Goal: Task Accomplishment & Management: Understand process/instructions

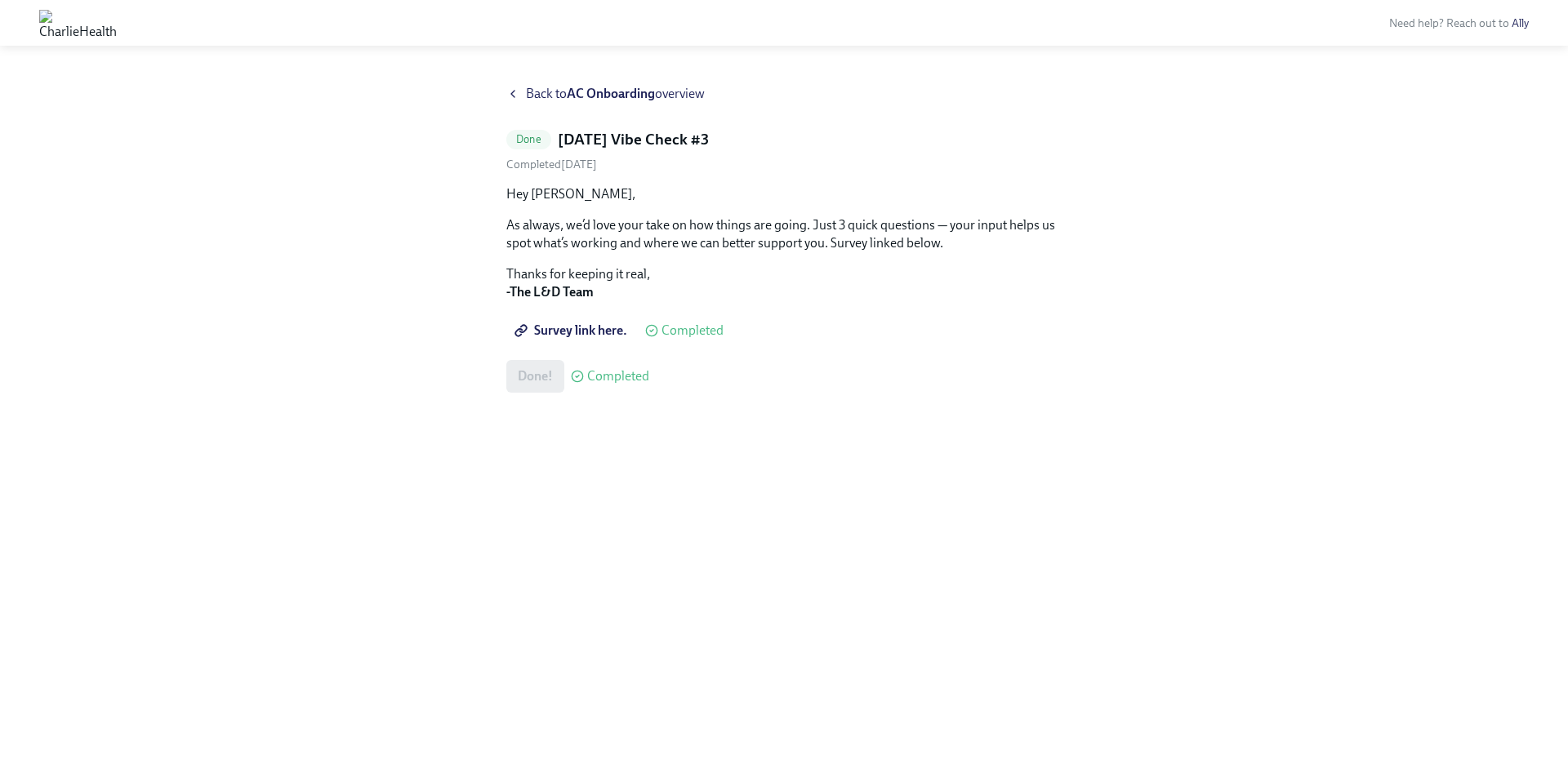
click at [520, 88] on div "Back to AC Onboarding overview" at bounding box center [784, 94] width 556 height 18
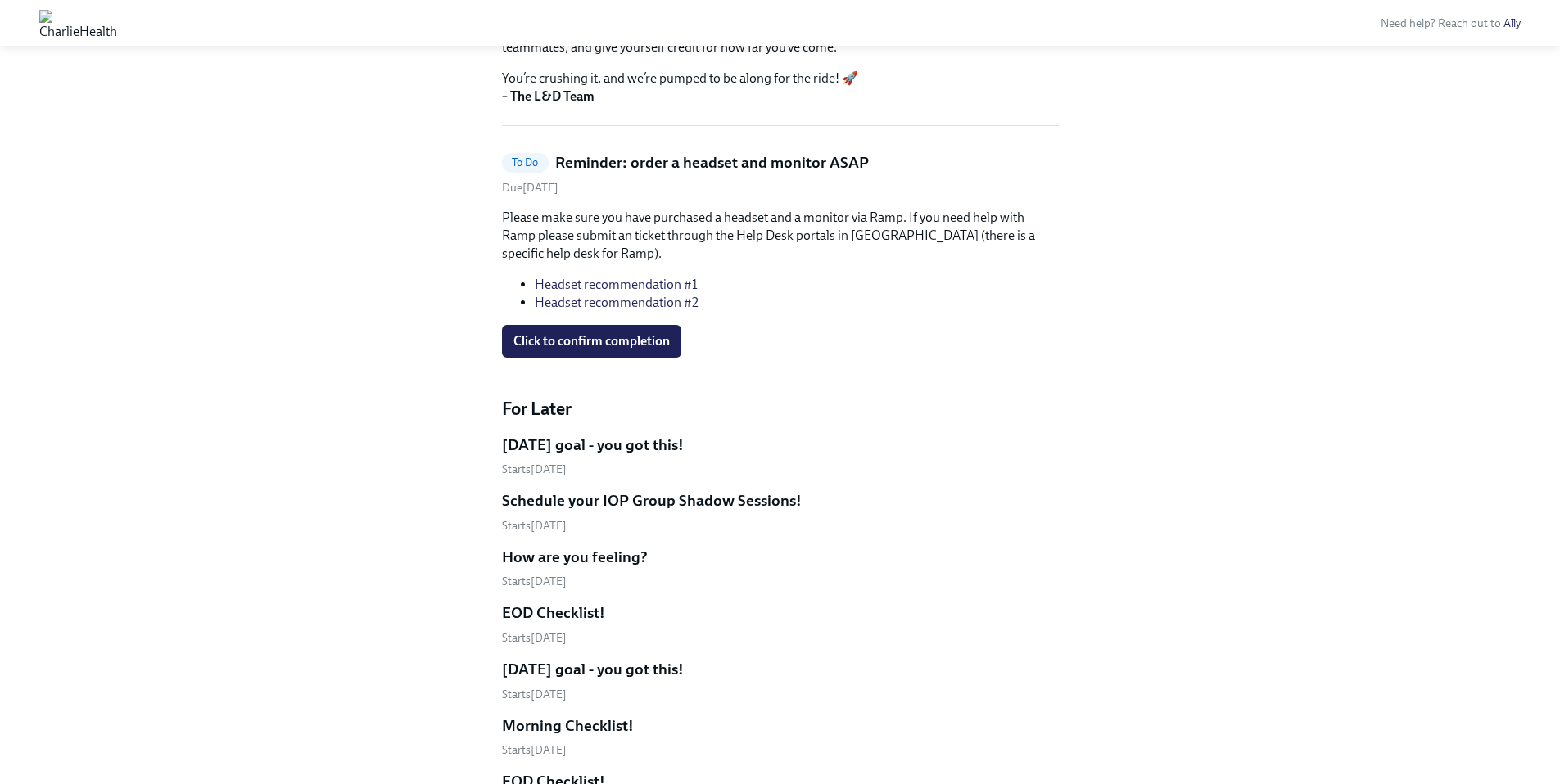
scroll to position [543, 0]
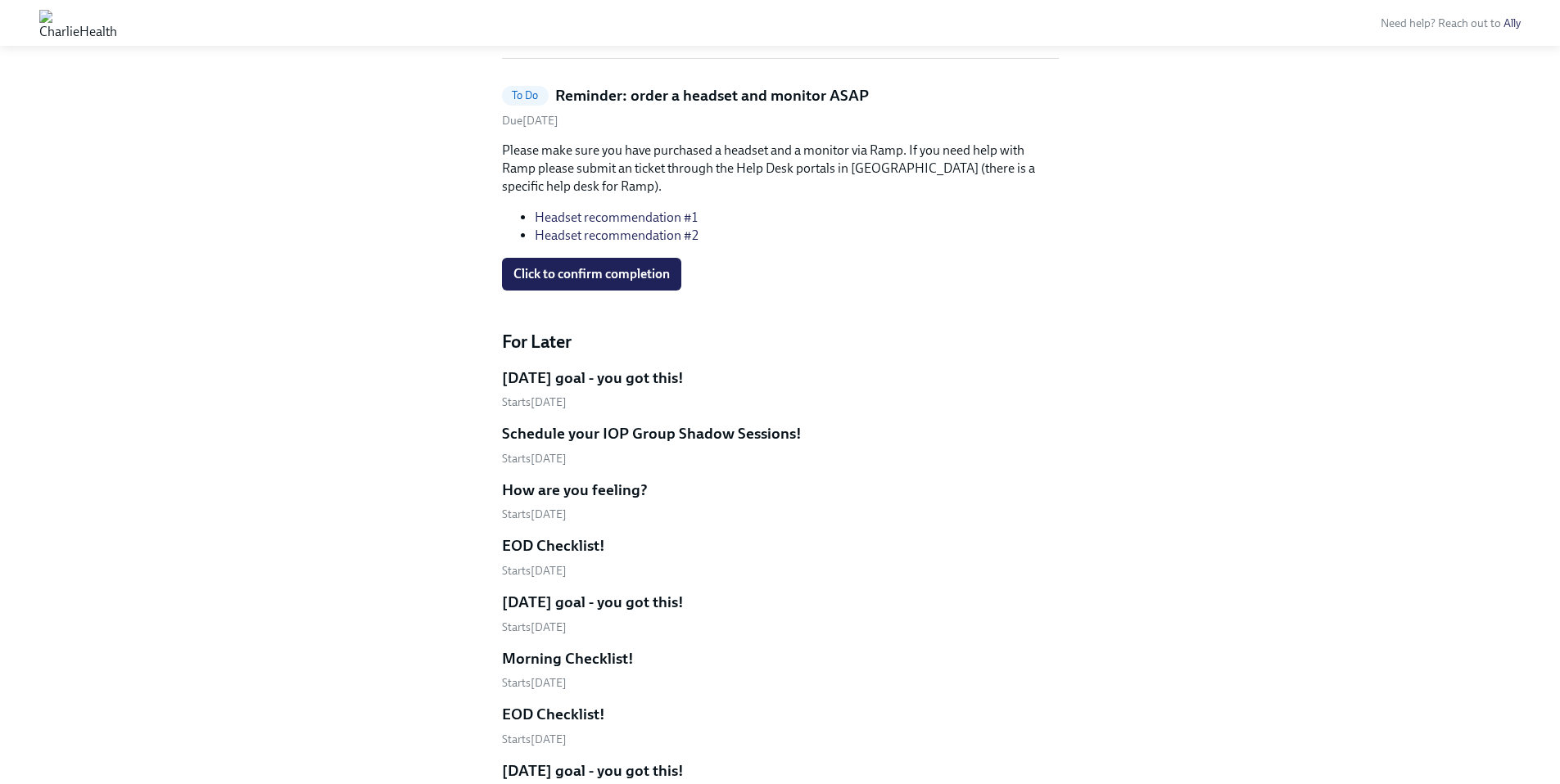
click at [535, 385] on h5 "[DATE] goal - you got this!" at bounding box center [592, 378] width 182 height 21
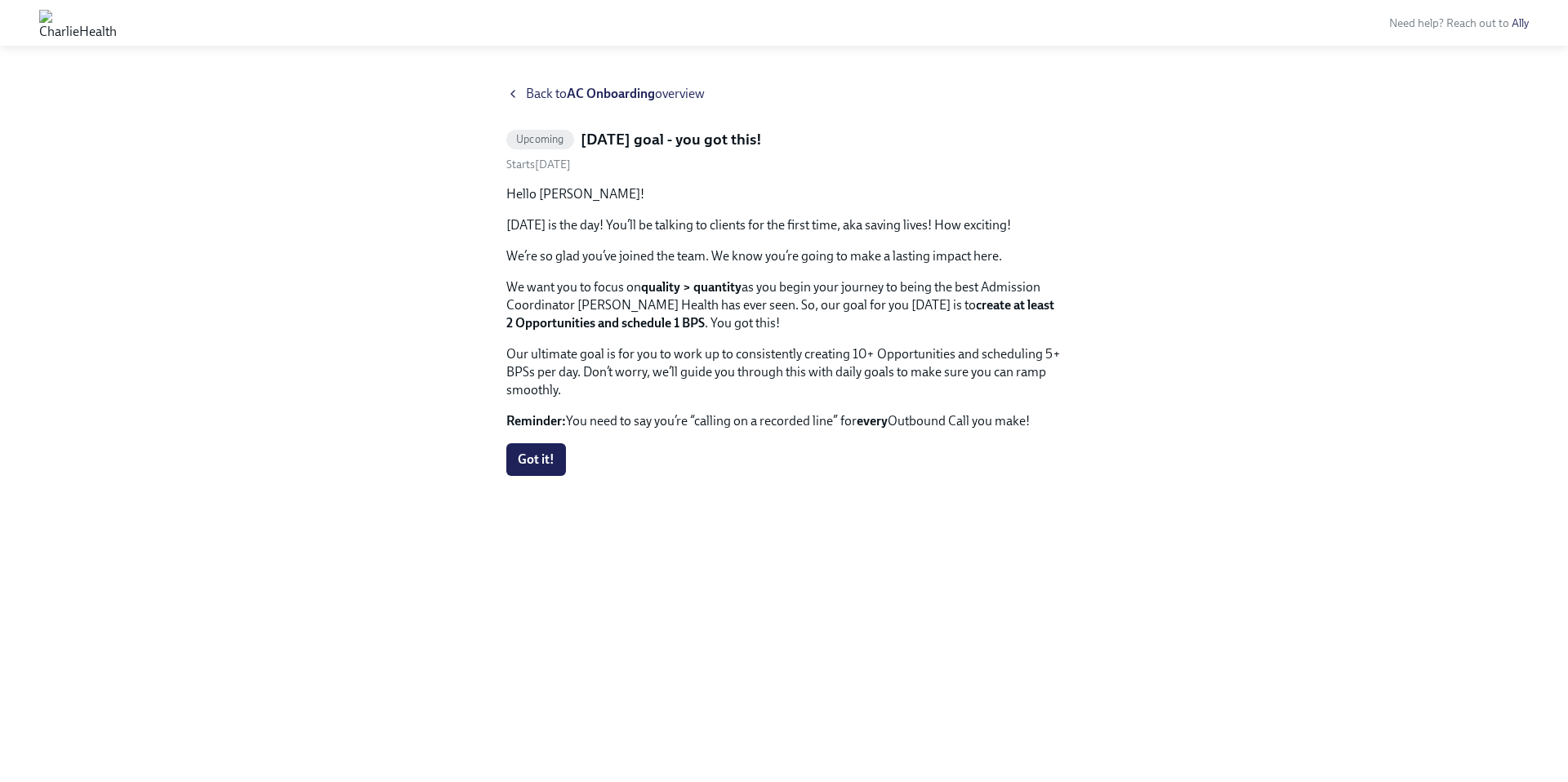
drag, startPoint x: 503, startPoint y: 168, endPoint x: 728, endPoint y: 453, distance: 363.1
click at [728, 453] on div "Back to AC Onboarding overview Upcoming [DATE] goal - you got this! Starts [DAT…" at bounding box center [784, 414] width 1490 height 658
click at [728, 453] on div "Got it!" at bounding box center [784, 460] width 556 height 32
drag, startPoint x: 574, startPoint y: 328, endPoint x: 813, endPoint y: 320, distance: 239.1
click at [813, 320] on p "We want you to focus on quality > quantity as you begin your journey to being t…" at bounding box center [784, 305] width 556 height 54
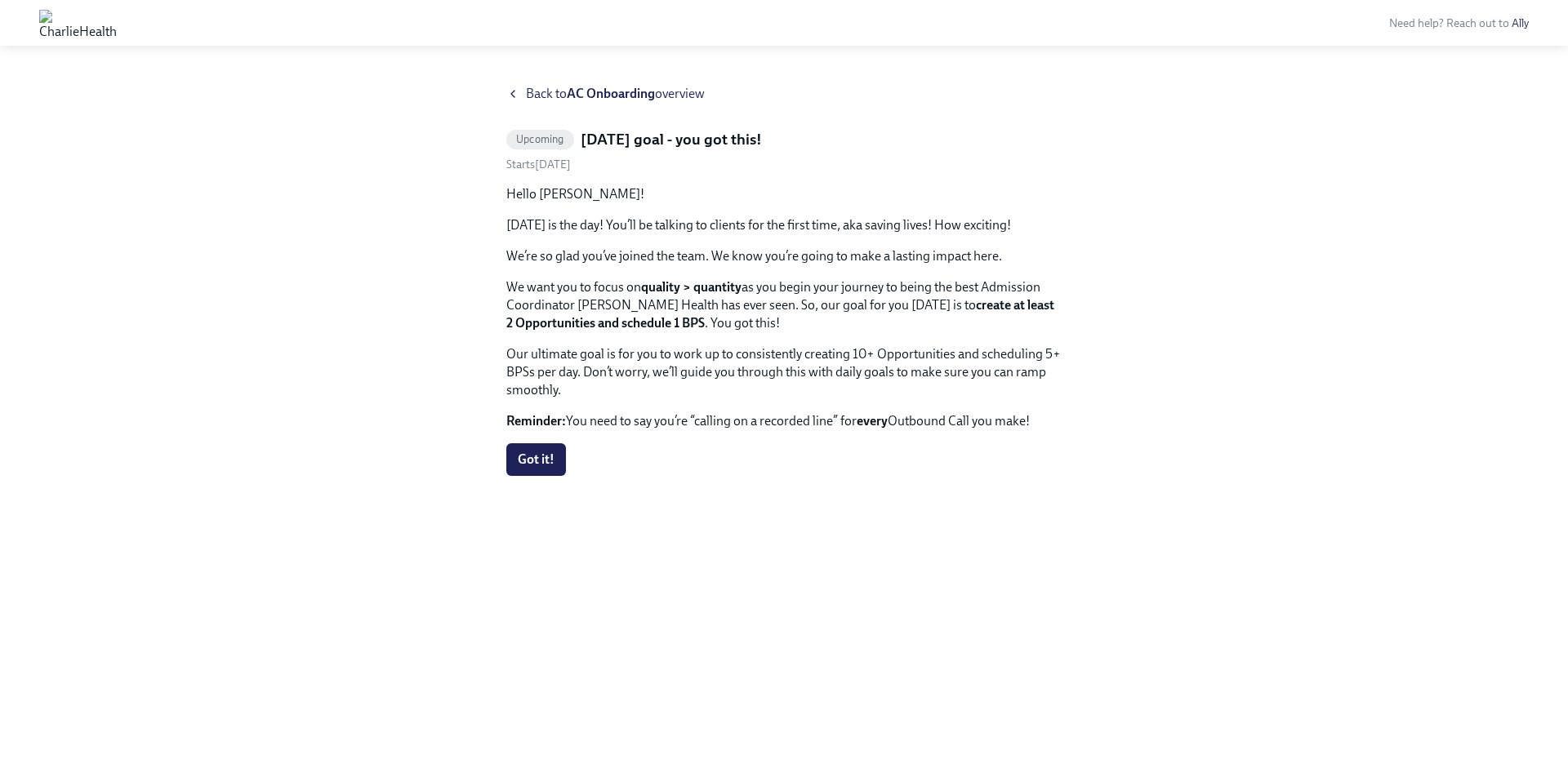
click at [813, 321] on p "We want you to focus on quality > quantity as you begin your journey to being t…" at bounding box center [784, 305] width 556 height 54
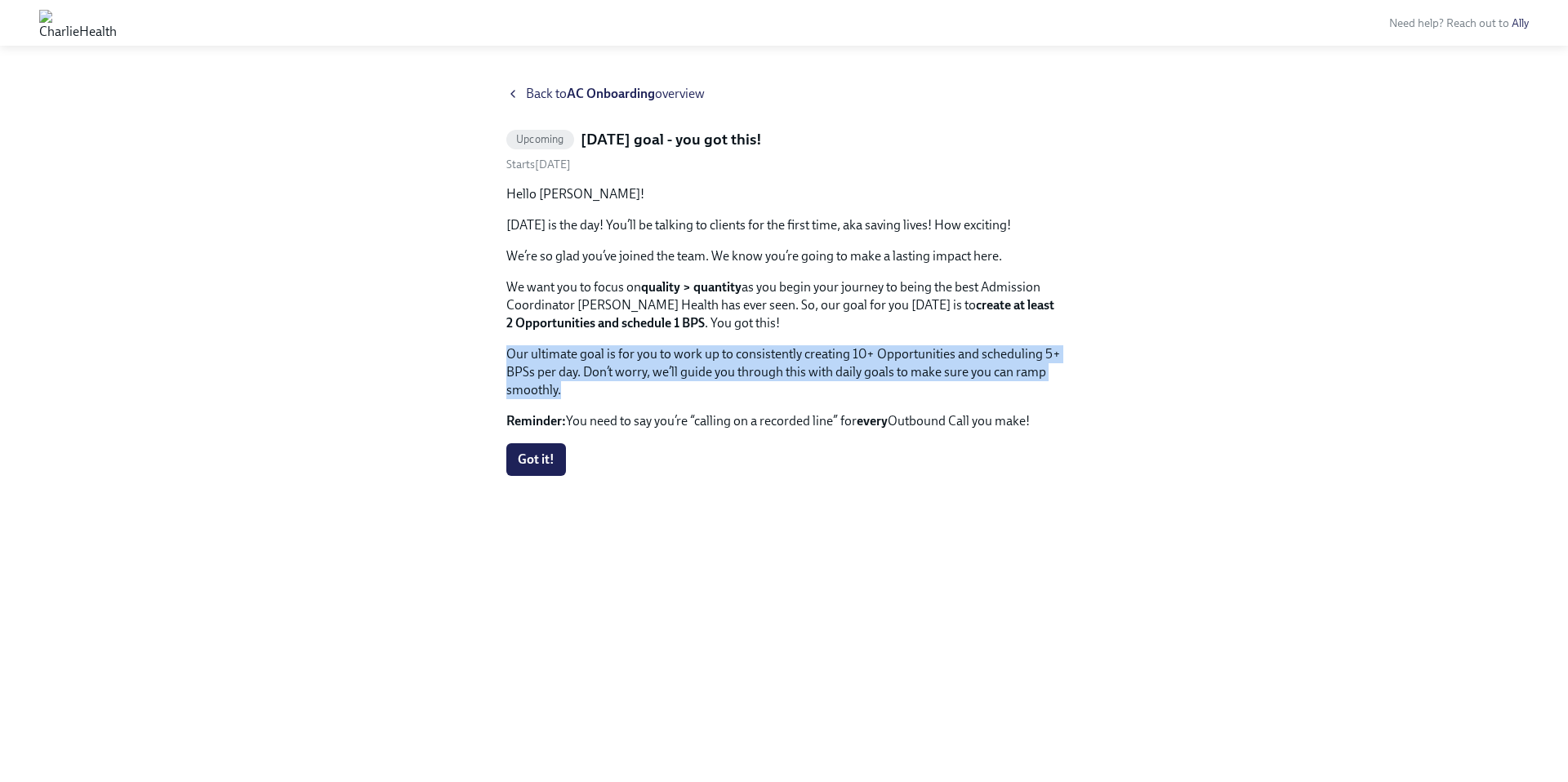
drag, startPoint x: 502, startPoint y: 358, endPoint x: 551, endPoint y: 402, distance: 65.9
click at [550, 403] on div "Back to AC Onboarding overview Upcoming [DATE] goal - you got this! Starts [DAT…" at bounding box center [784, 414] width 1490 height 658
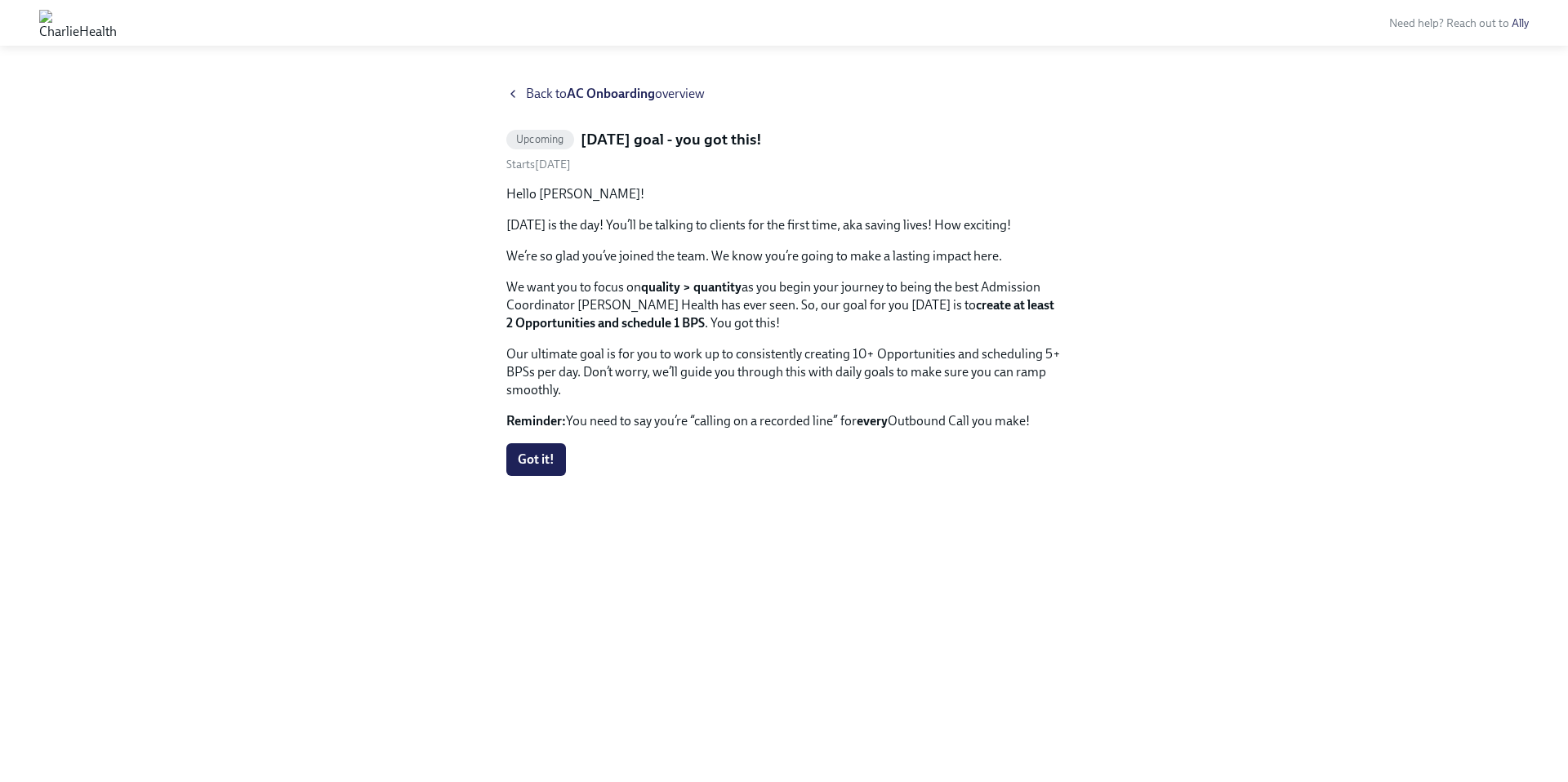
click at [570, 401] on div "Hello [PERSON_NAME]! [DATE] is the day! You’ll be talking to clients for the fi…" at bounding box center [784, 308] width 556 height 245
